Goal: Task Accomplishment & Management: Use online tool/utility

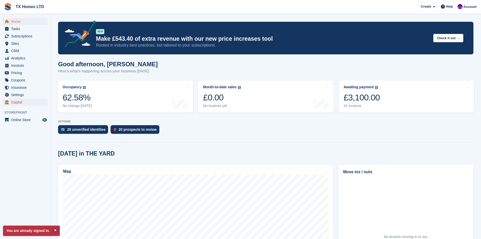
click at [15, 103] on span "Capital" at bounding box center [26, 102] width 30 height 7
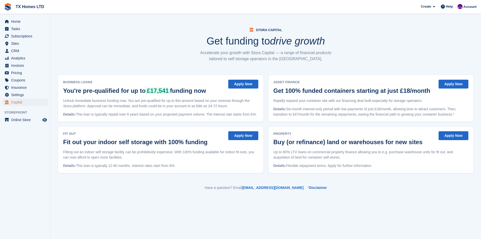
click at [454, 137] on button "Apply Now" at bounding box center [454, 135] width 30 height 9
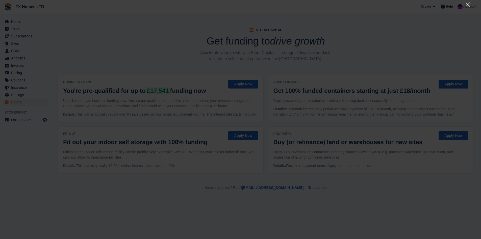
click at [465, 3] on icon "Close" at bounding box center [468, 5] width 6 height 6
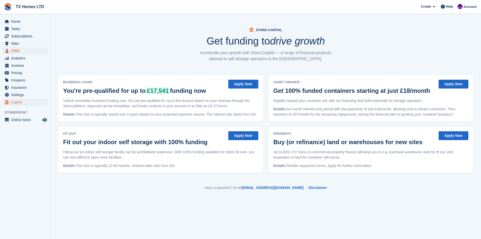
click at [13, 51] on span "CRM" at bounding box center [26, 50] width 30 height 7
